Goal: Book appointment/travel/reservation

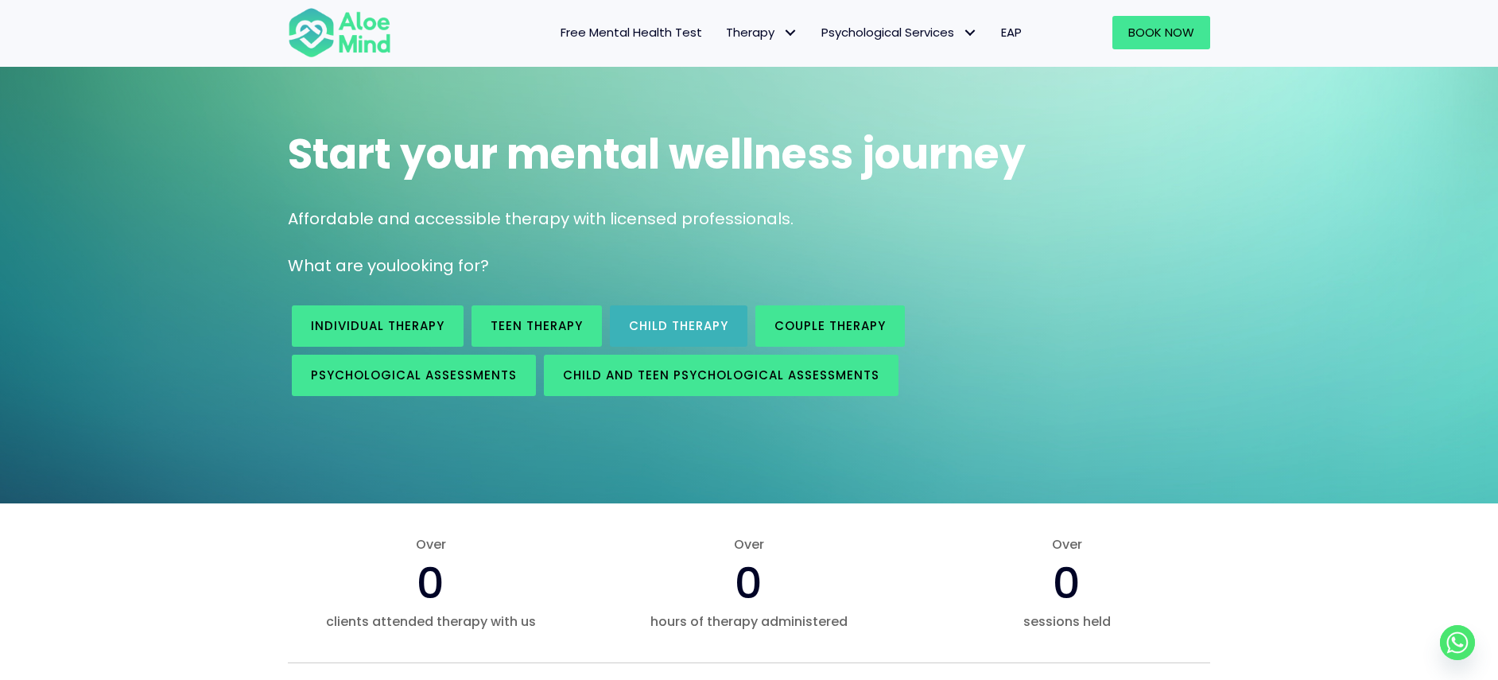
scroll to position [155, 0]
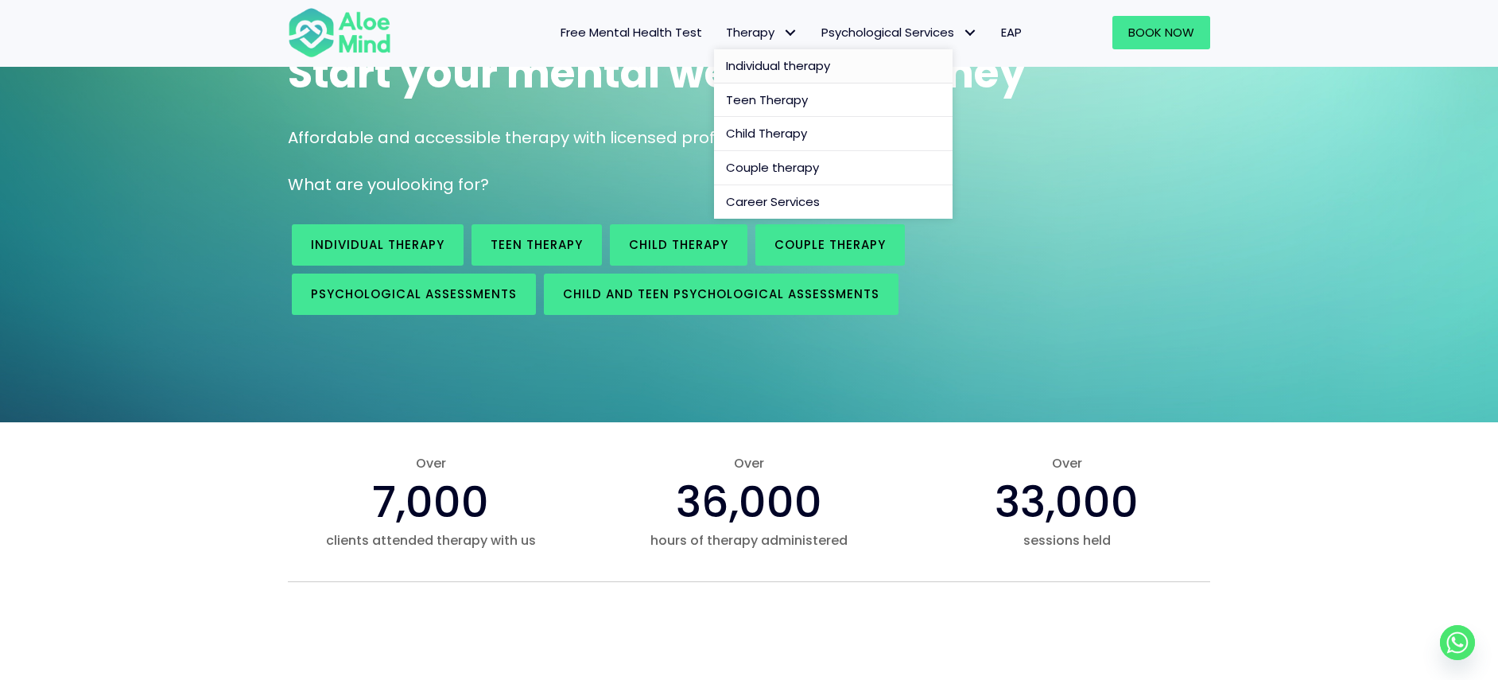
click at [771, 67] on span "Individual therapy" at bounding box center [778, 65] width 104 height 17
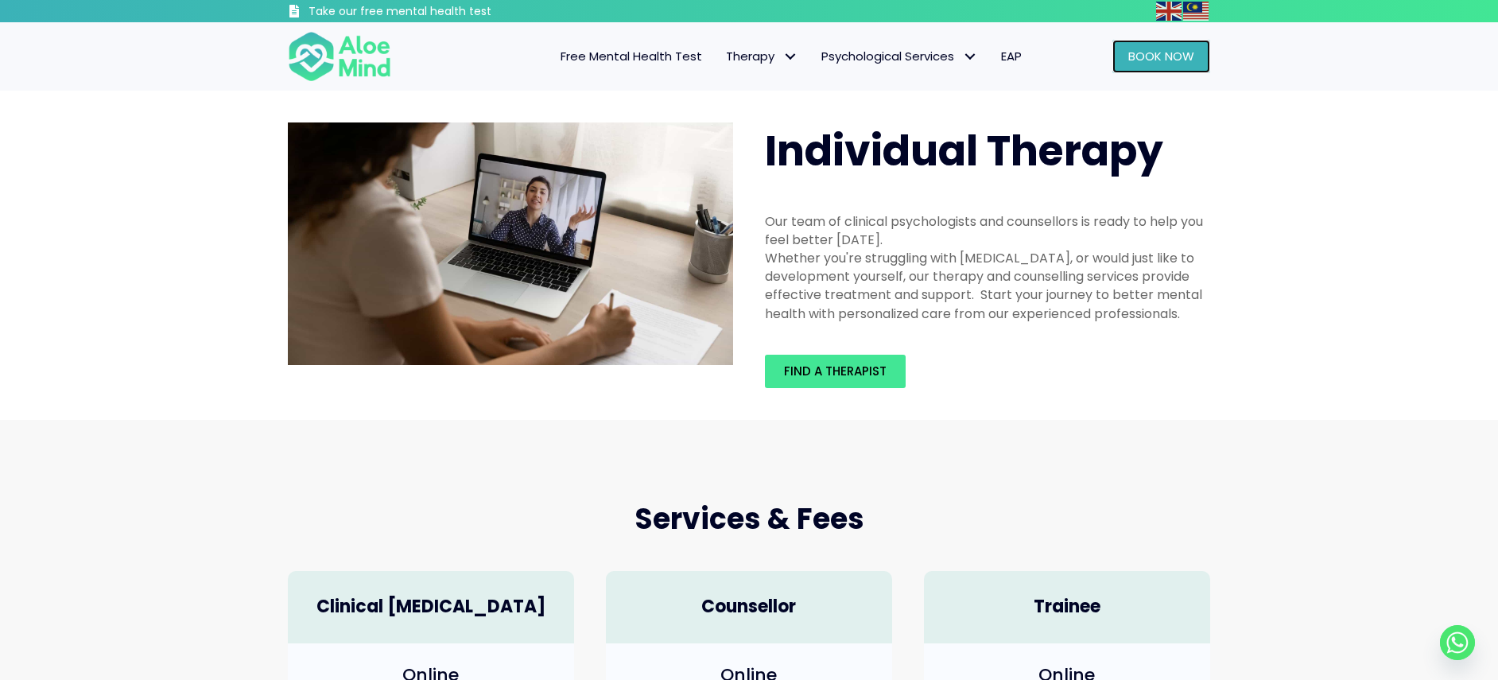
click at [1160, 59] on span "Book Now" at bounding box center [1161, 56] width 66 height 17
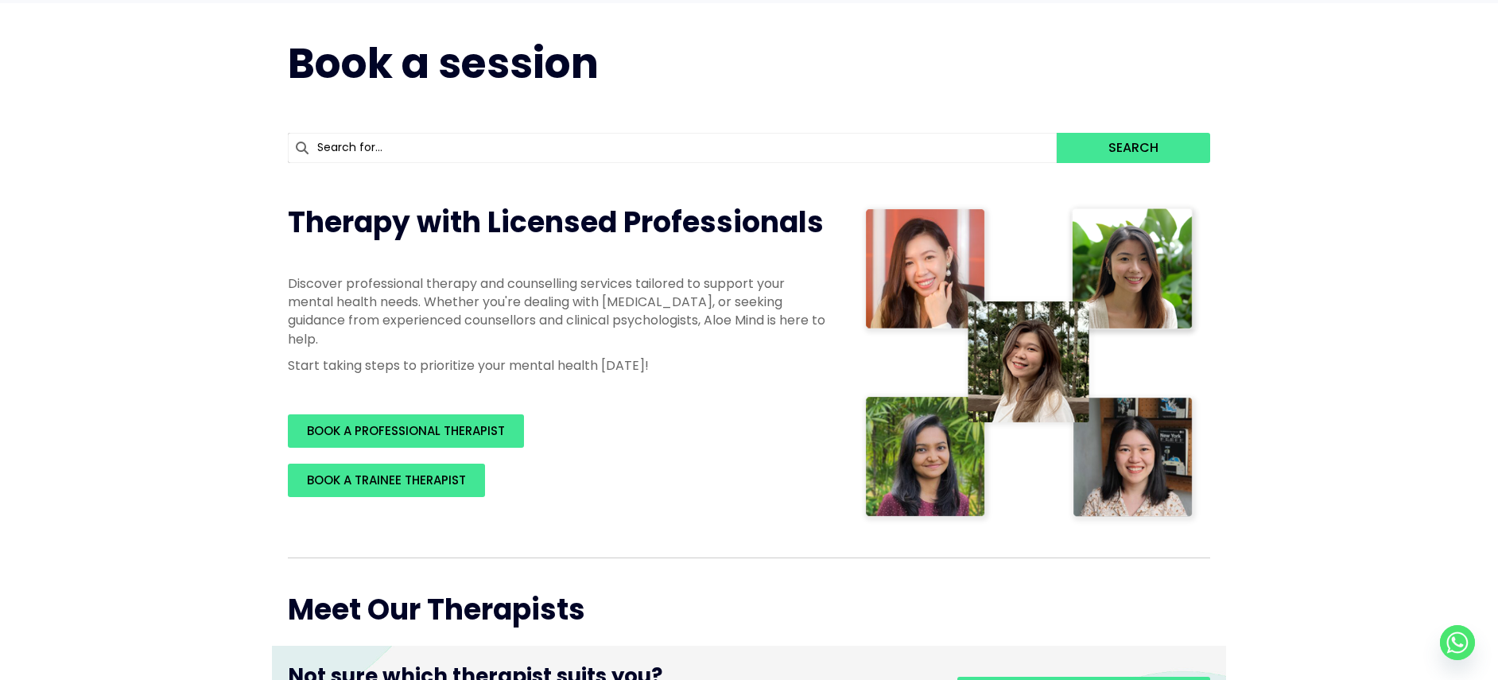
scroll to position [119, 0]
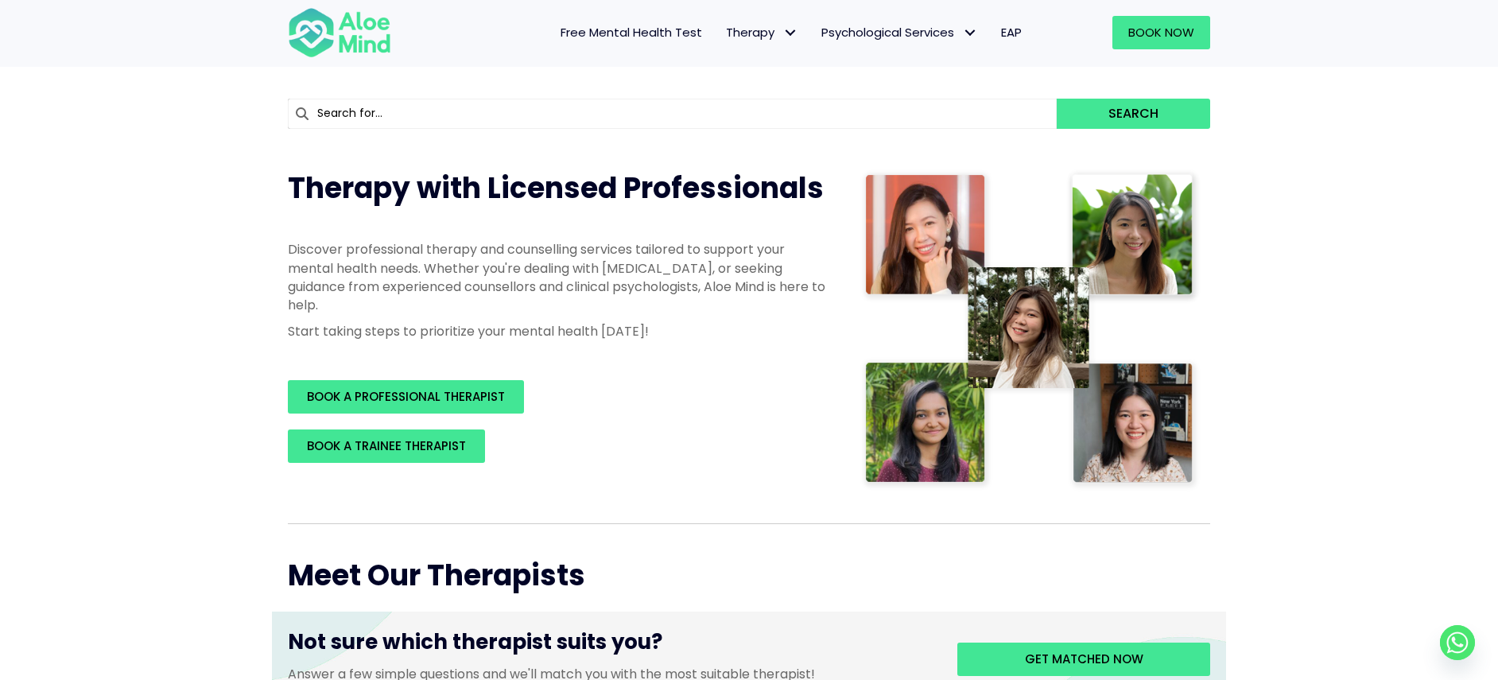
click at [582, 452] on div "BOOK A TRAINEE THERAPIST" at bounding box center [558, 445] width 541 height 33
click at [506, 405] on link "BOOK A PROFESSIONAL THERAPIST" at bounding box center [406, 396] width 236 height 33
